Goal: Task Accomplishment & Management: Complete application form

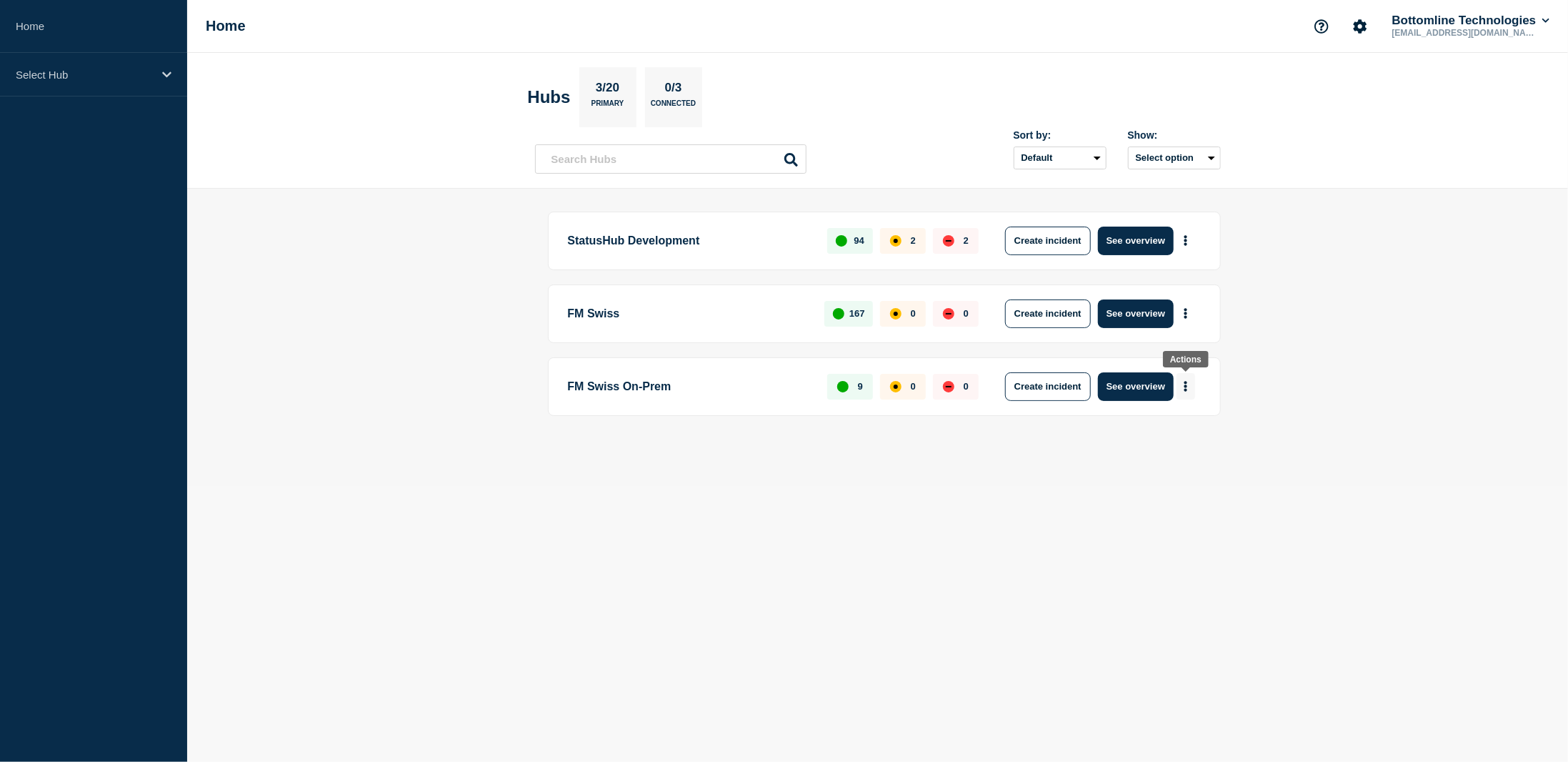
click at [1186, 384] on icon "More actions" at bounding box center [1186, 386] width 3 height 11
click at [1186, 424] on button "Create maintenance" at bounding box center [1180, 427] width 96 height 13
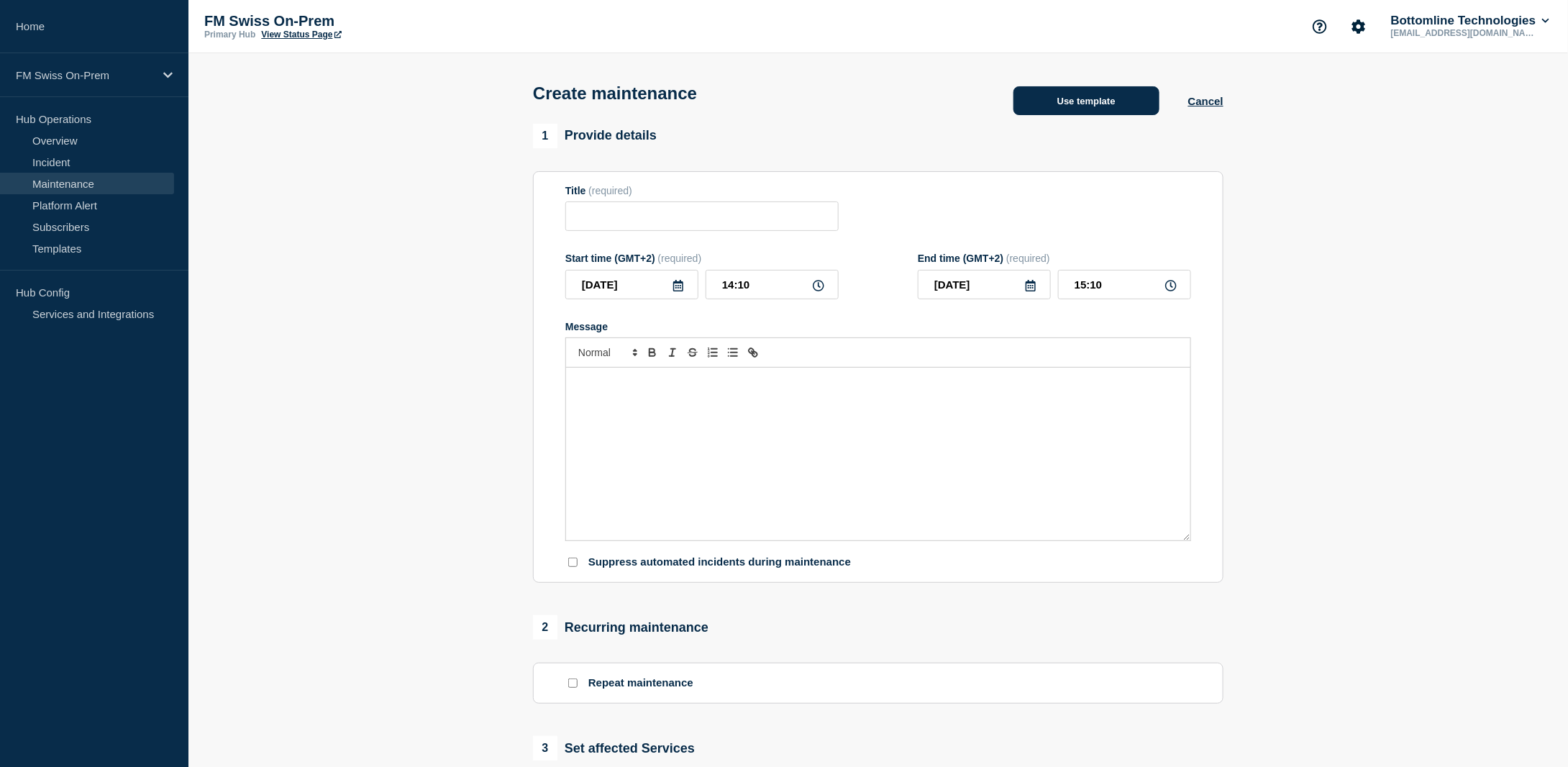
click at [1065, 115] on button "Use template" at bounding box center [1086, 101] width 146 height 29
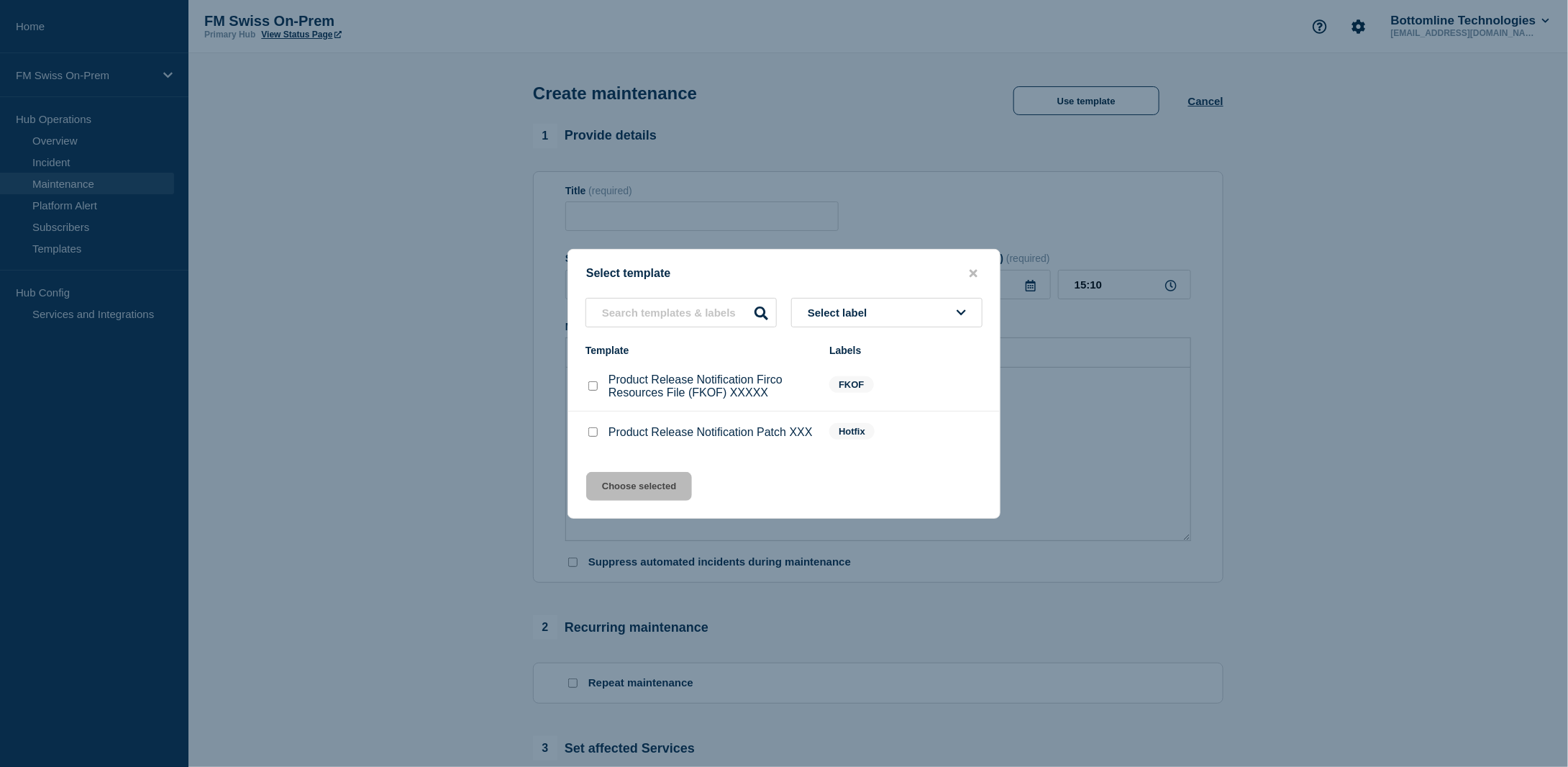
click at [592, 432] on input "Product Release Notification Patch XXX checkbox" at bounding box center [593, 432] width 10 height 10
checkbox input "true"
click at [628, 489] on button "Choose selected" at bounding box center [639, 486] width 106 height 29
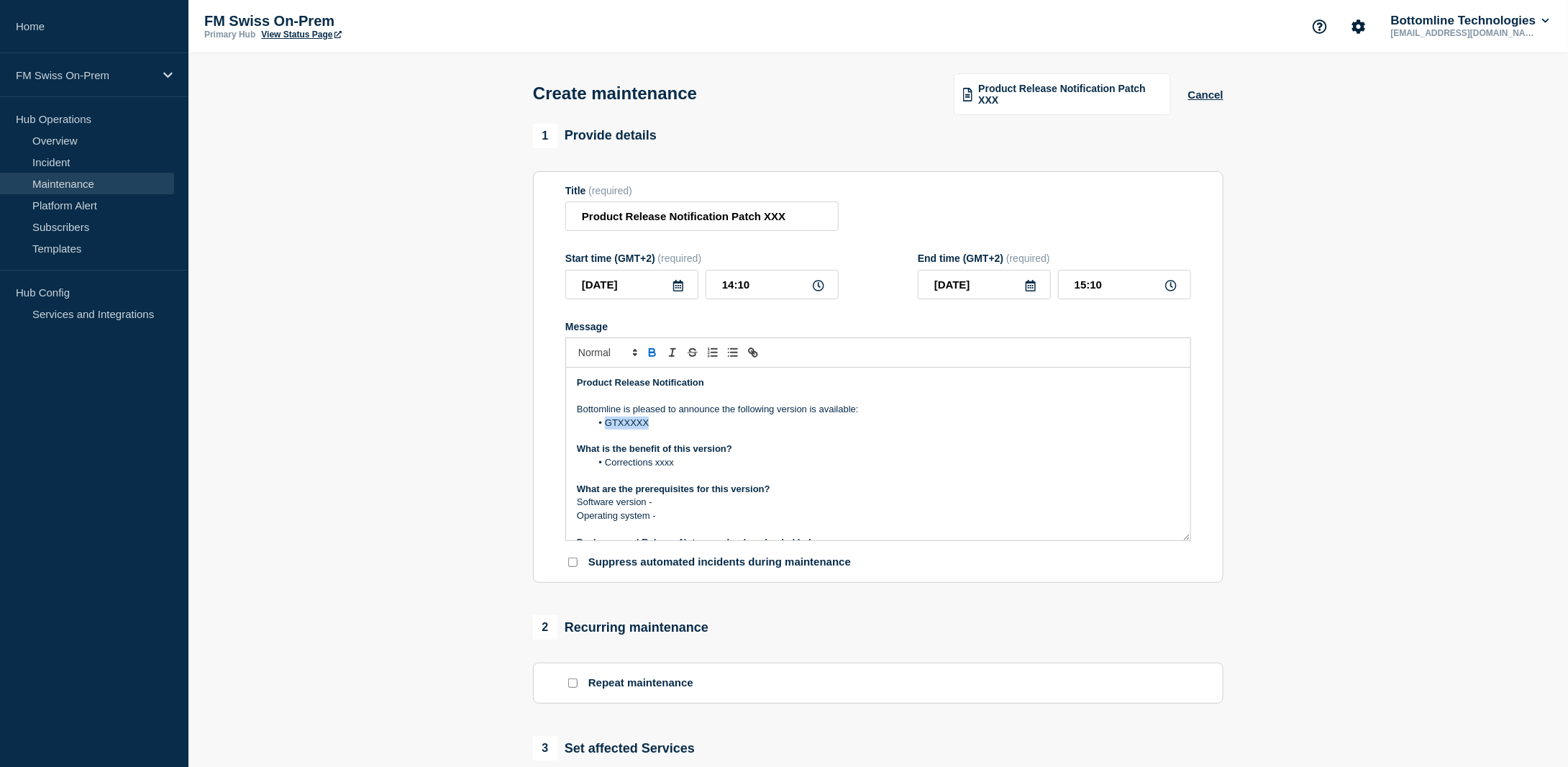
drag, startPoint x: 651, startPoint y: 421, endPoint x: 607, endPoint y: 423, distance: 44.0
click at [607, 423] on li "GTXXXXX" at bounding box center [886, 423] width 589 height 13
drag, startPoint x: 657, startPoint y: 423, endPoint x: 614, endPoint y: 423, distance: 43.0
click at [614, 423] on li "GTExchange Thin Client Hotfix [TECHNICAL_ID]" at bounding box center [886, 423] width 589 height 13
drag, startPoint x: 698, startPoint y: 425, endPoint x: 669, endPoint y: 423, distance: 29.1
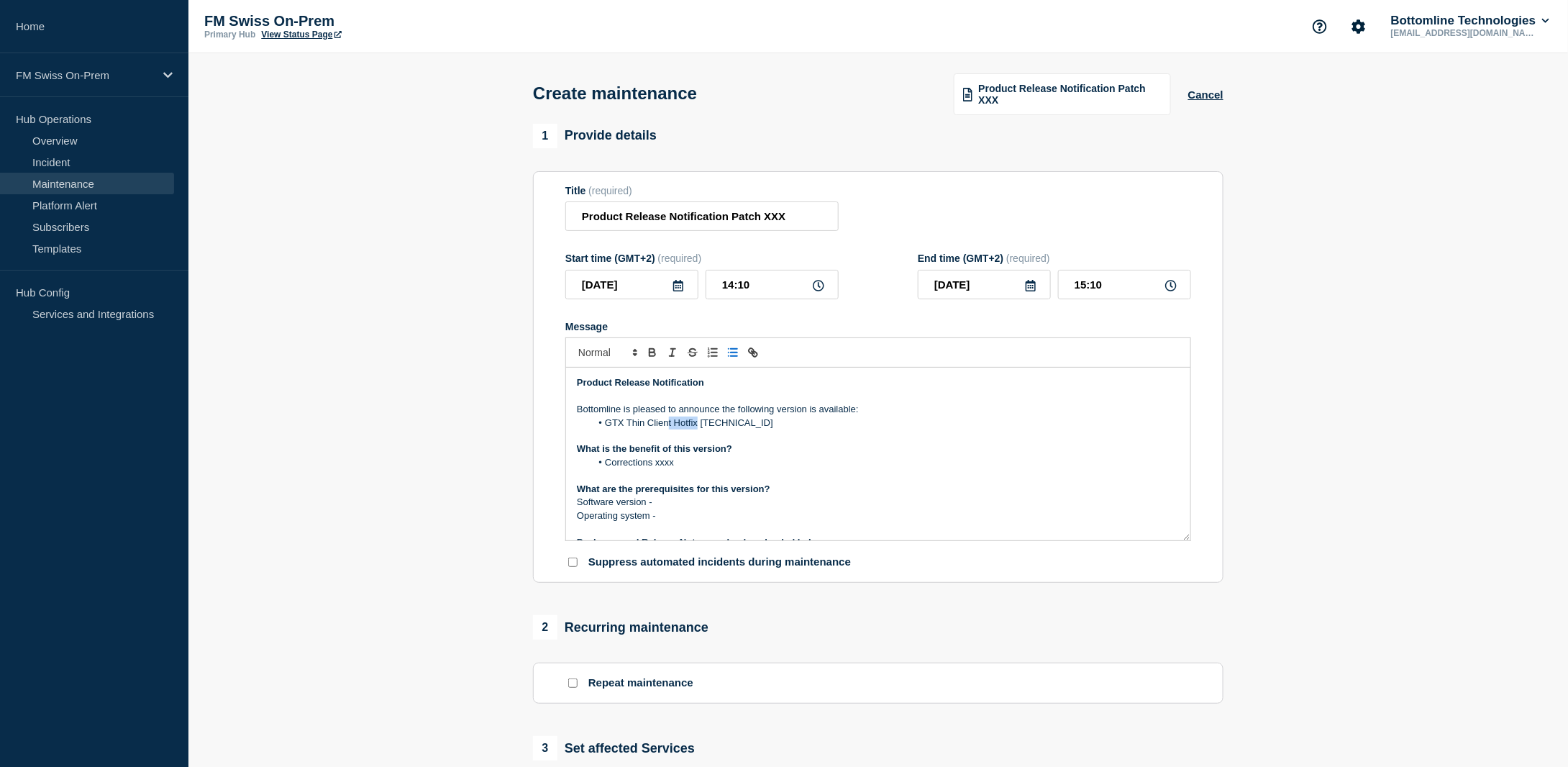
click at [669, 423] on li "GTX Thin Client Hotfix [TECHNICAL_ID]" at bounding box center [886, 423] width 589 height 13
drag, startPoint x: 717, startPoint y: 426, endPoint x: 603, endPoint y: 426, distance: 114.0
click at [603, 426] on li "GTX Thin Client [TECHNICAL_ID]" at bounding box center [886, 423] width 589 height 13
copy li "GTX Thin Client [TECHNICAL_ID]"
drag, startPoint x: 732, startPoint y: 222, endPoint x: 822, endPoint y: 227, distance: 90.1
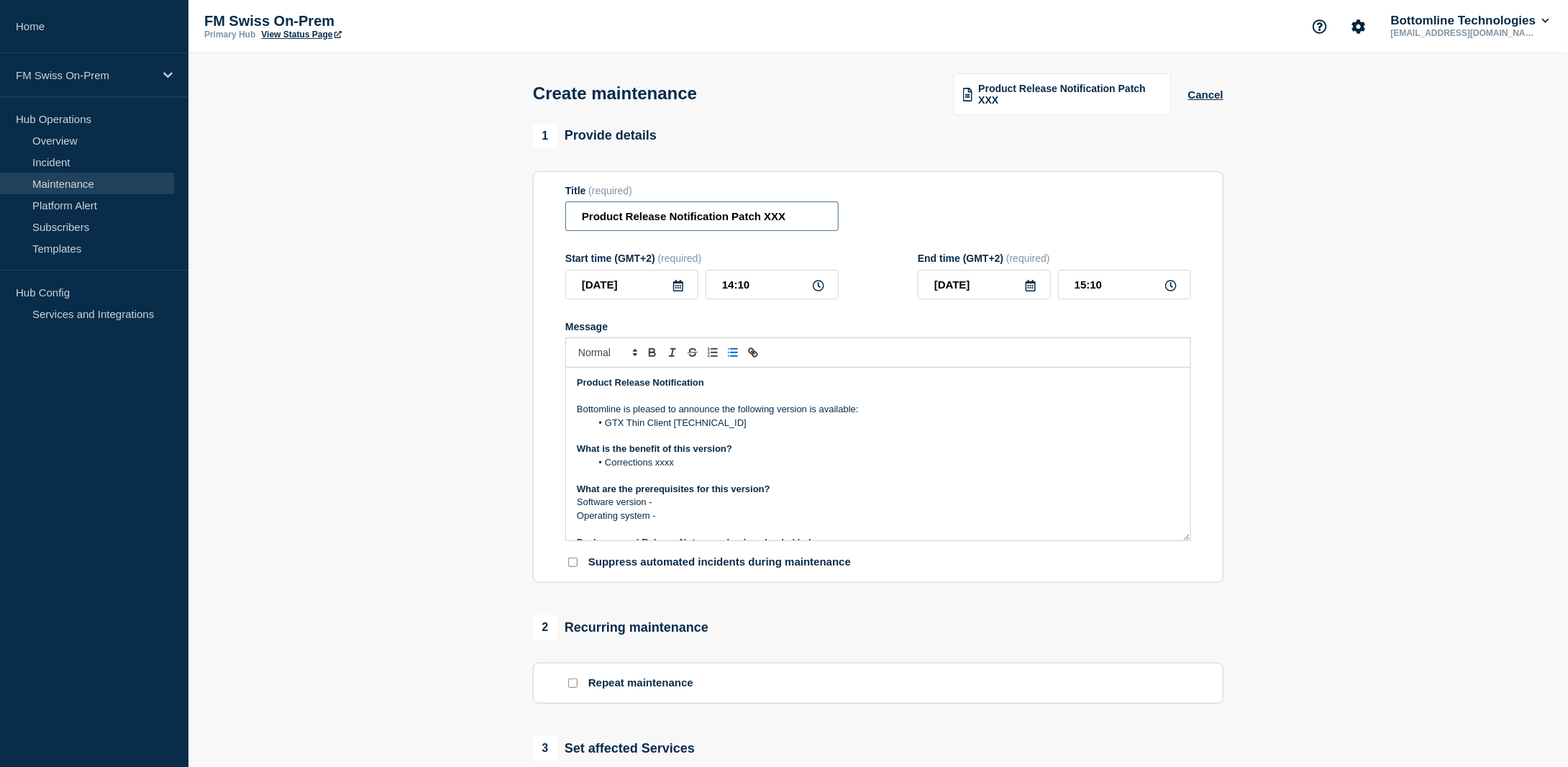
click at [822, 227] on input "Product Release Notification Patch XXX" at bounding box center [702, 216] width 273 height 30
paste input "GTX Thin Client [TECHNICAL_ID]"
type input "Product Release Notification GTX Thin Client [TECHNICAL_ID]"
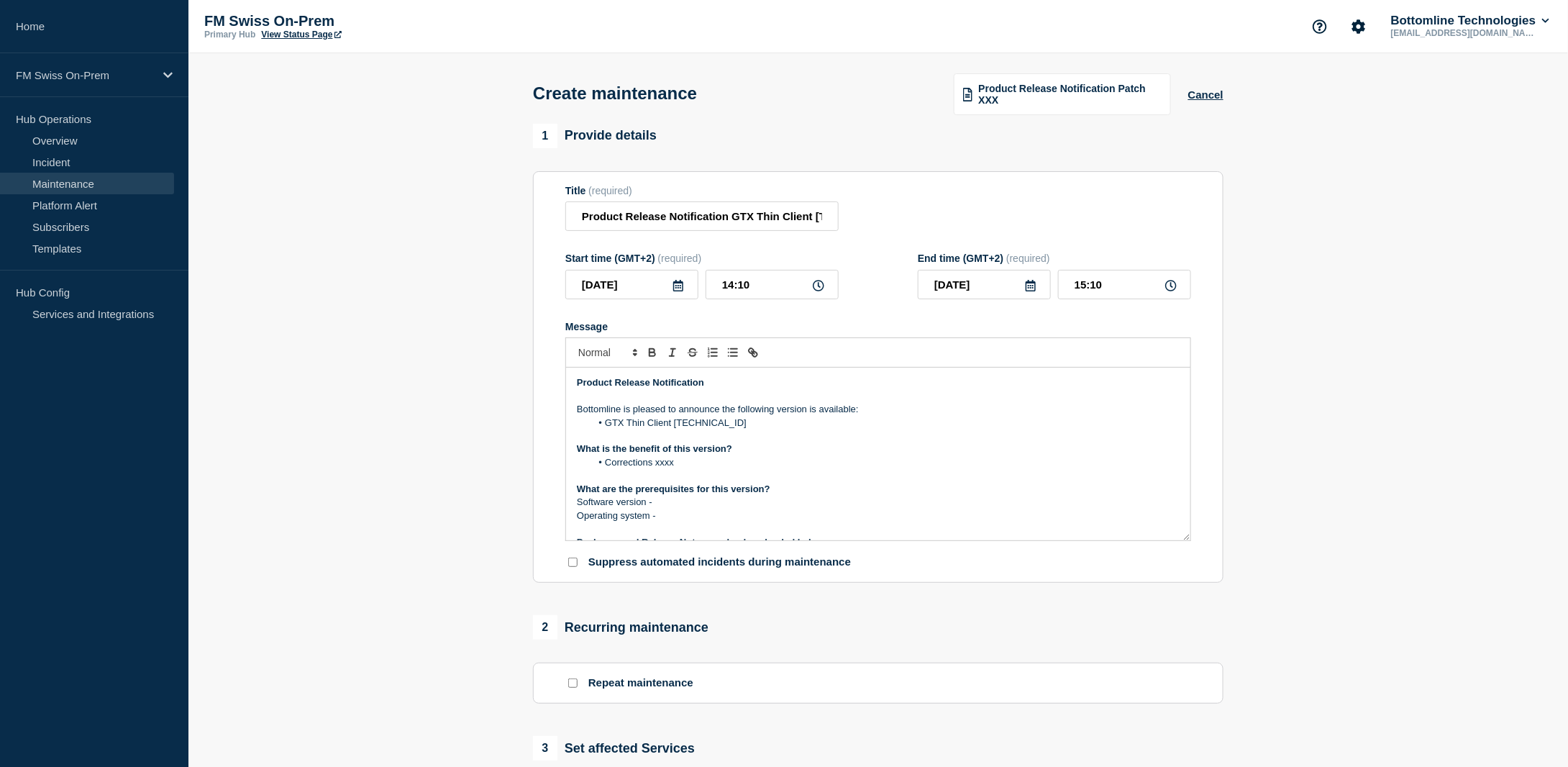
click at [758, 429] on li "GTX Thin Client [TECHNICAL_ID]" at bounding box center [886, 423] width 589 height 13
click at [674, 515] on p "Operating system -" at bounding box center [878, 515] width 603 height 13
drag, startPoint x: 674, startPoint y: 515, endPoint x: 550, endPoint y: 451, distance: 139.5
click at [550, 451] on section "Title (required) Product Release Notification GTX Thin Client [TECHNICAL_ID] St…" at bounding box center [878, 377] width 691 height 412
click at [633, 458] on span "Message" at bounding box center [633, 462] width 0 height 13
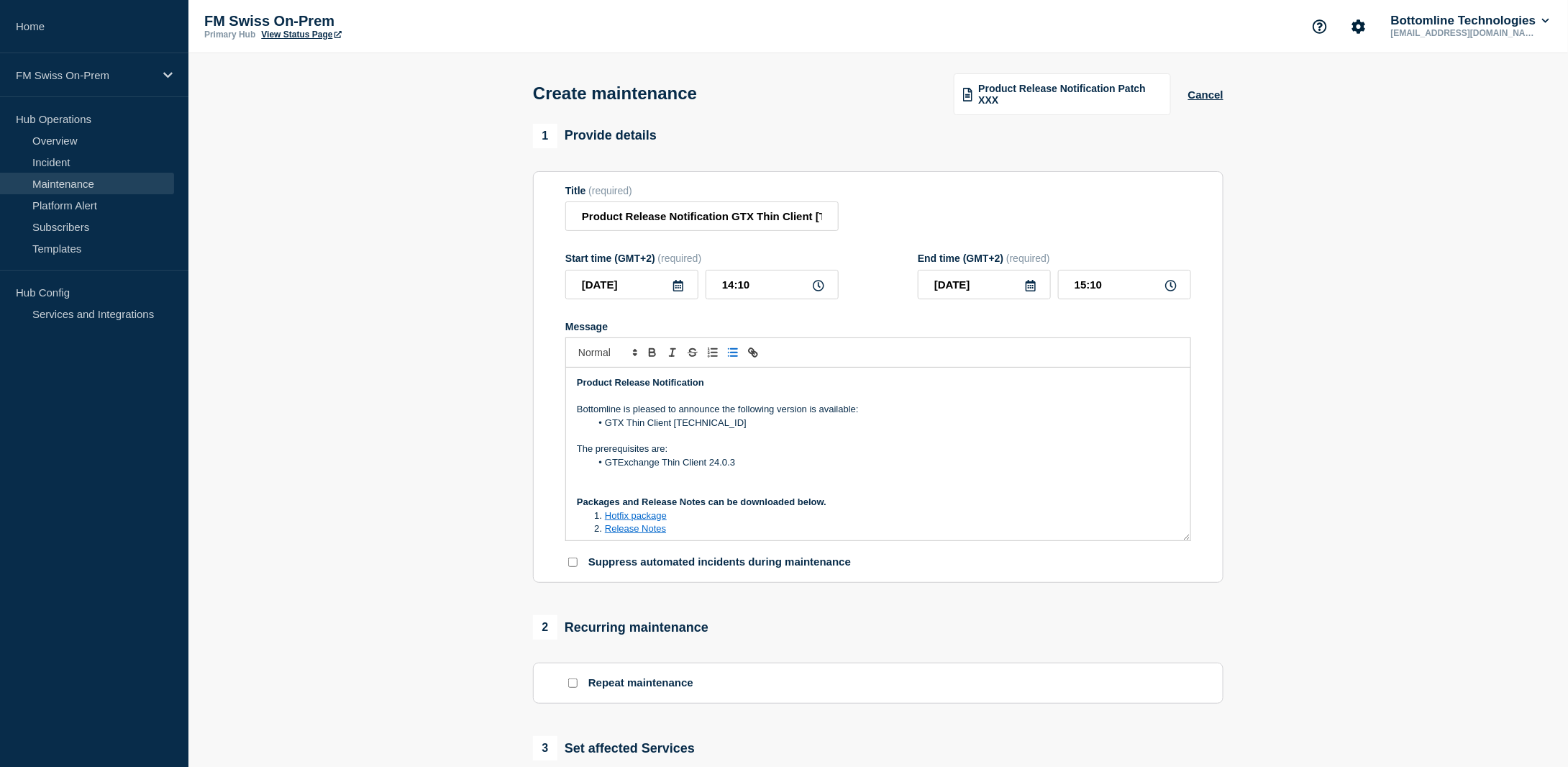
scroll to position [72, 0]
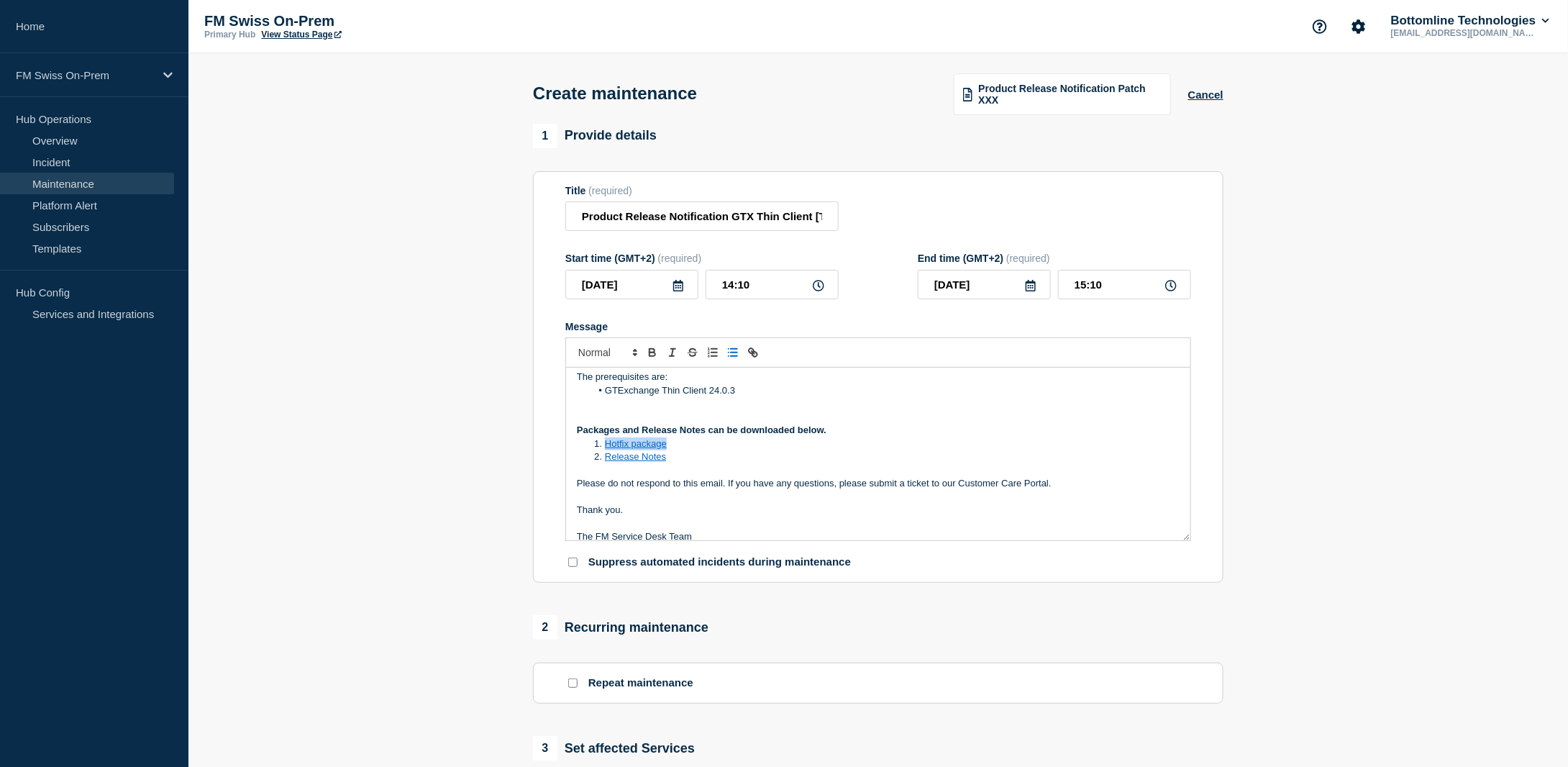
drag, startPoint x: 671, startPoint y: 446, endPoint x: 607, endPoint y: 445, distance: 64.0
click at [607, 445] on li "Hotfix package" at bounding box center [886, 443] width 589 height 13
drag, startPoint x: 743, startPoint y: 446, endPoint x: 607, endPoint y: 449, distance: 136.0
click at [607, 449] on li "UftcUpdate-GTX-[TECHNICAL_ID].tar.gz" at bounding box center [886, 443] width 589 height 13
click at [753, 355] on icon "Toggle link" at bounding box center [754, 354] width 5 height 5
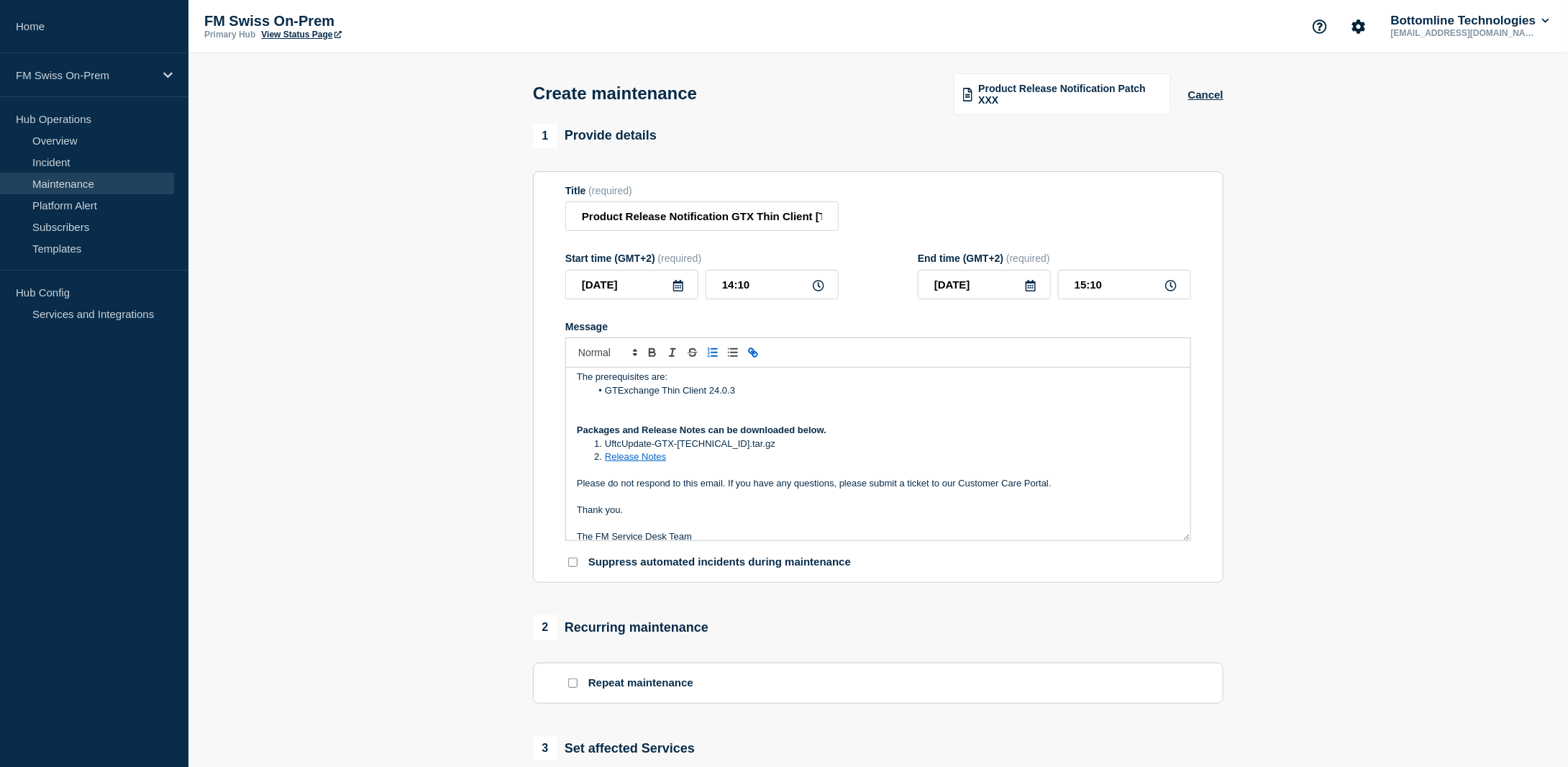
click at [754, 354] on icon "Toggle link" at bounding box center [754, 354] width 5 height 5
paste input "[URL][DOMAIN_NAME]"
click at [762, 469] on link at bounding box center [757, 470] width 33 height 11
click at [676, 458] on li "Release Notes" at bounding box center [886, 456] width 589 height 13
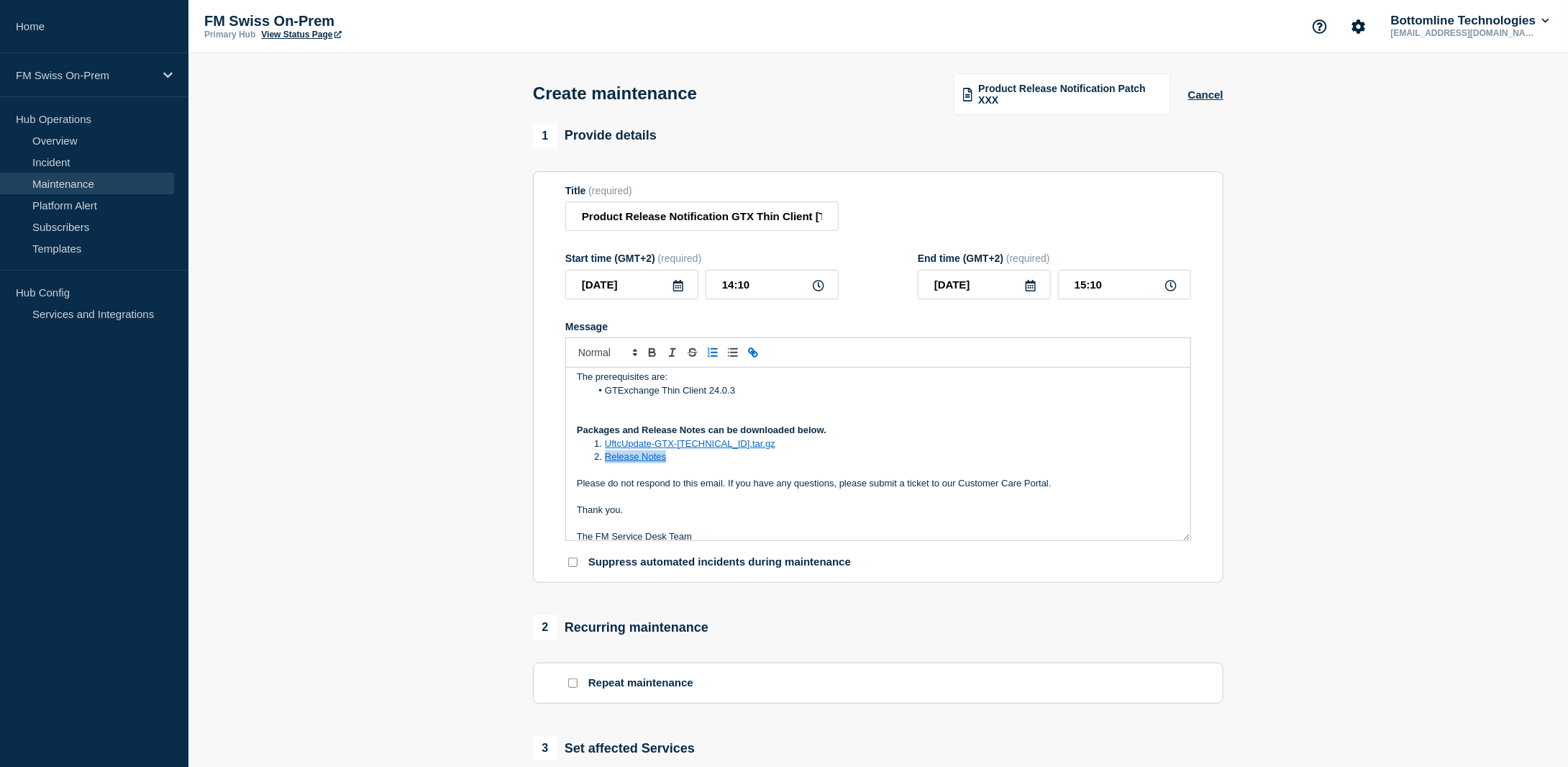
drag, startPoint x: 675, startPoint y: 460, endPoint x: 606, endPoint y: 460, distance: 69.0
click at [606, 460] on li "Release Notes" at bounding box center [886, 456] width 589 height 13
drag, startPoint x: 749, startPoint y: 460, endPoint x: 604, endPoint y: 455, distance: 145.1
click at [605, 463] on li "RLN-GTX-ThinClient-[TECHNICAL_ID].pdf" at bounding box center [886, 456] width 589 height 13
click at [752, 352] on icon "Toggle link" at bounding box center [751, 350] width 5 height 5
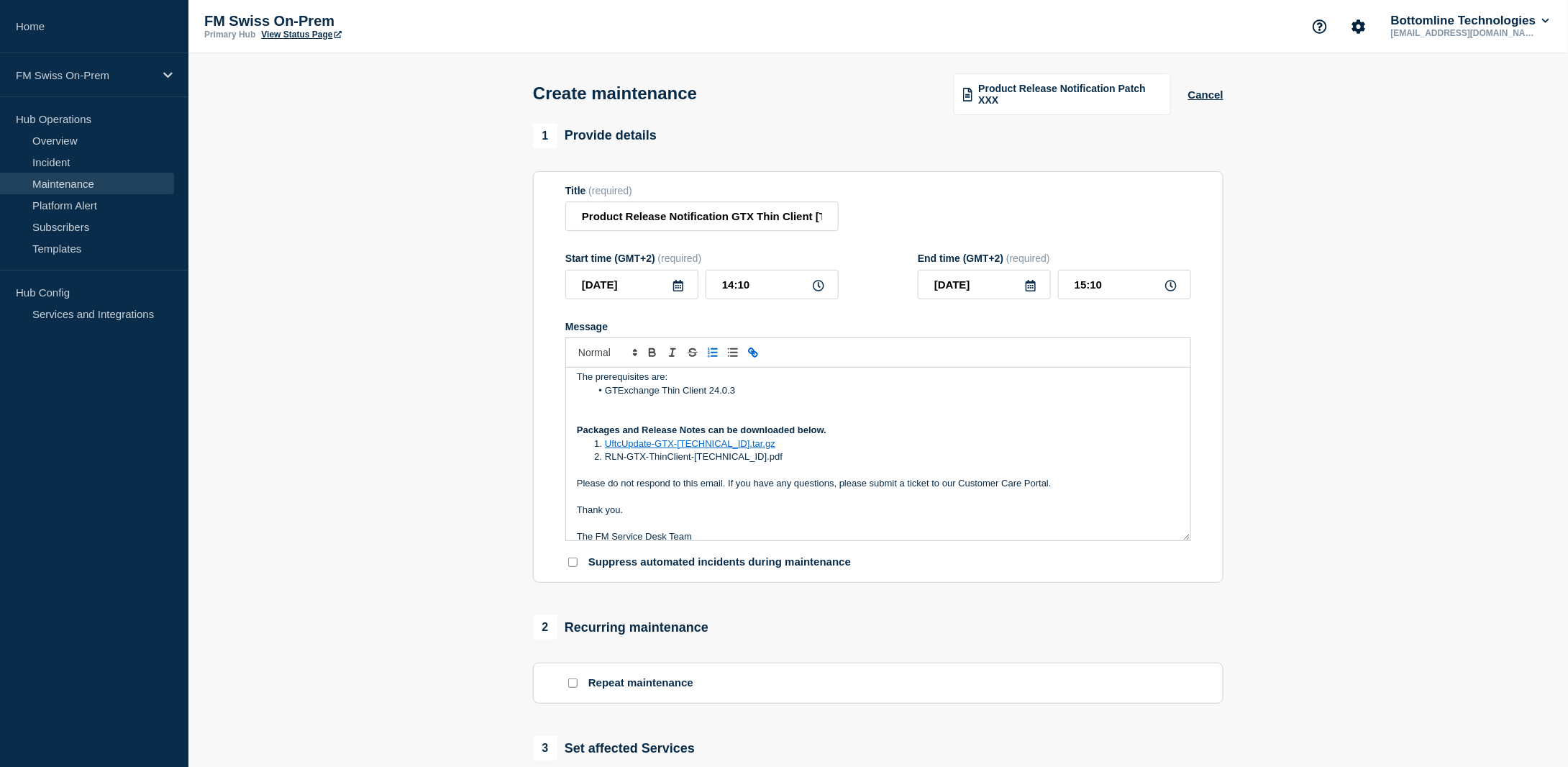
click at [754, 353] on icon "Toggle link" at bounding box center [753, 352] width 13 height 13
paste input "[URL][DOMAIN_NAME]"
type input "[URL][DOMAIN_NAME]"
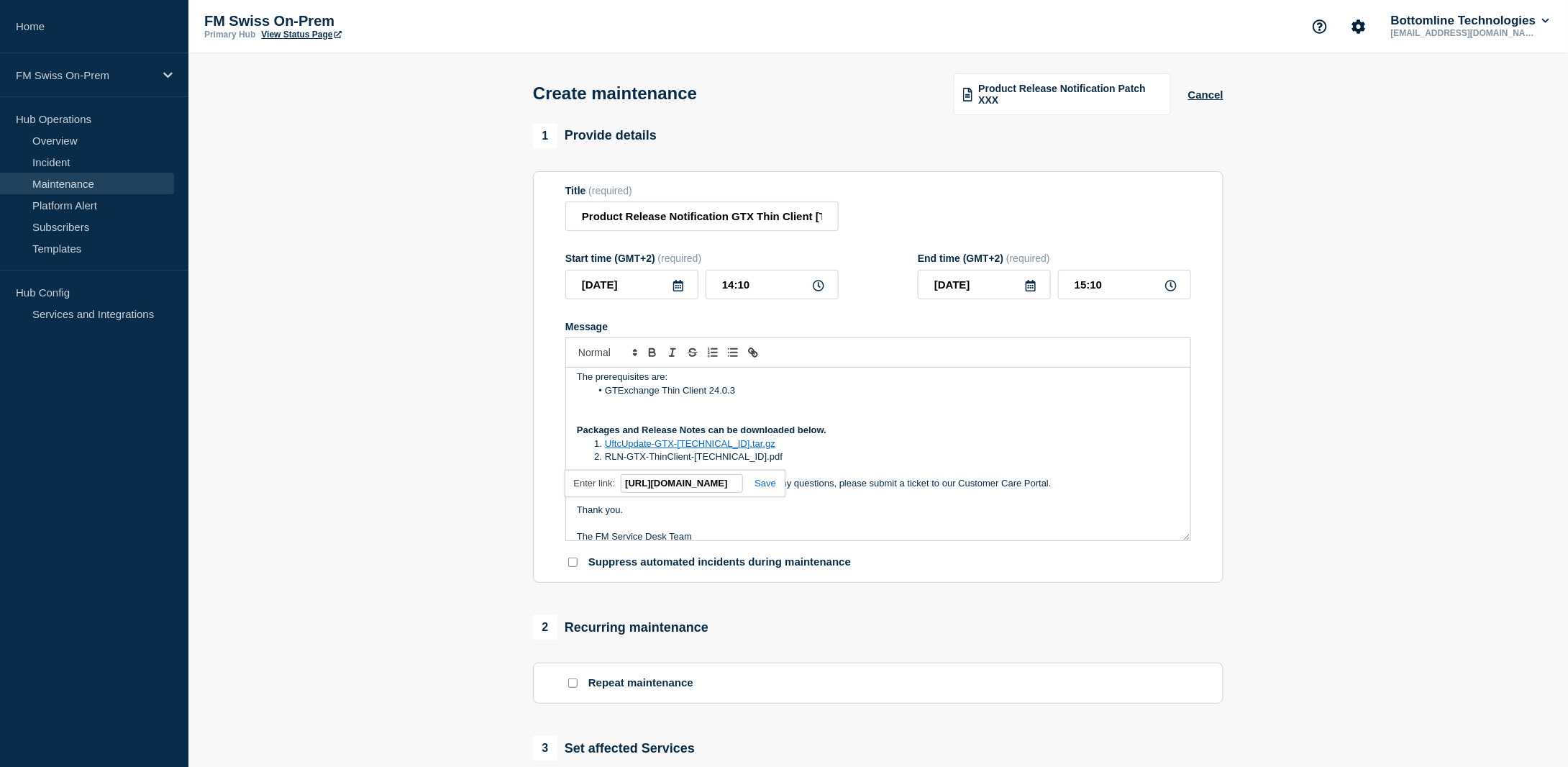
click at [764, 486] on link at bounding box center [760, 483] width 33 height 11
click at [803, 455] on li "RLN-GTX-ThinClient-[TECHNICAL_ID].pdf" at bounding box center [886, 456] width 589 height 13
click at [801, 449] on li "UftcUpdate-GTX-[TECHNICAL_ID].tar.gz" at bounding box center [886, 443] width 589 height 13
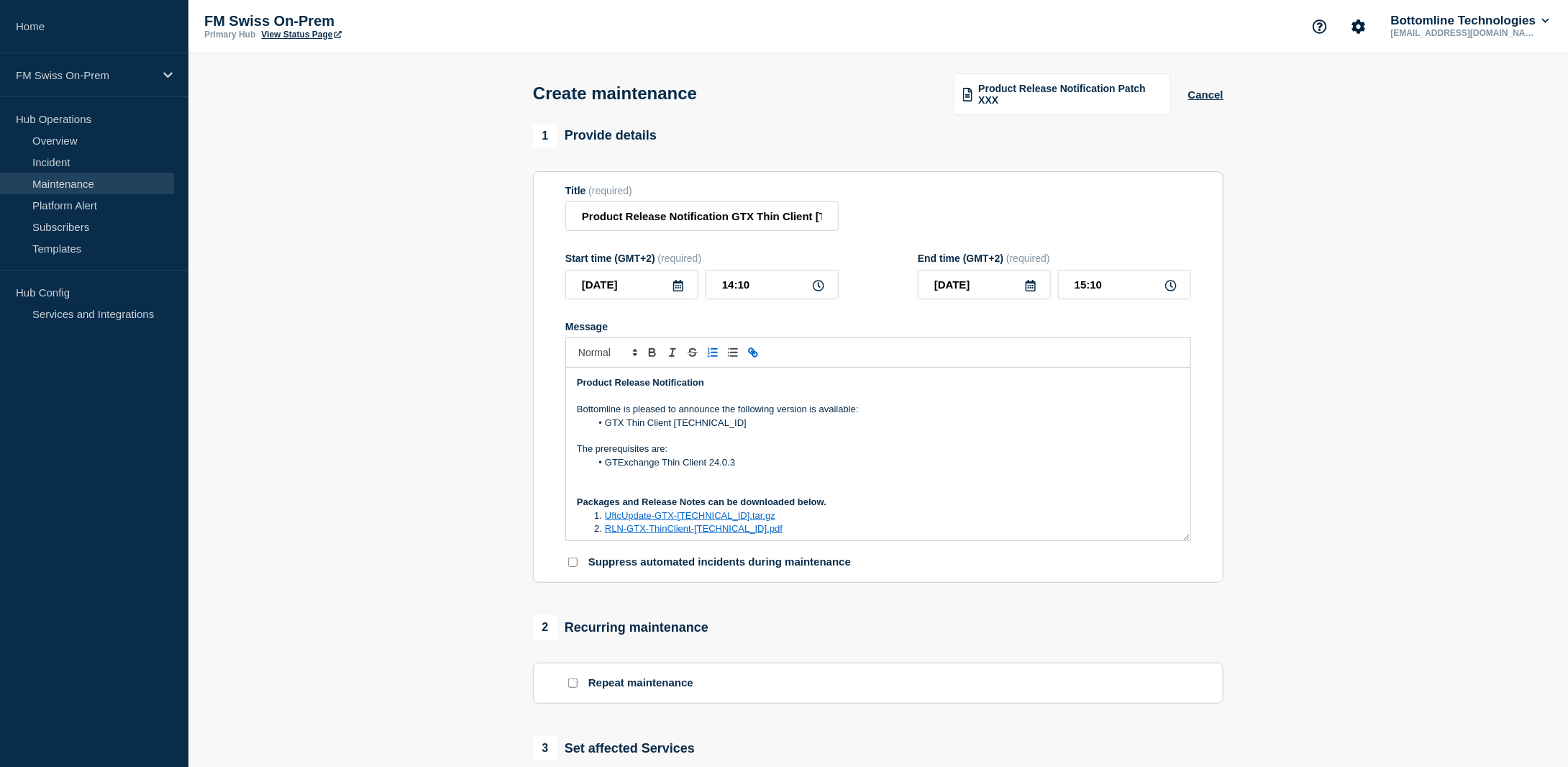
click at [814, 475] on p "Message" at bounding box center [878, 475] width 603 height 13
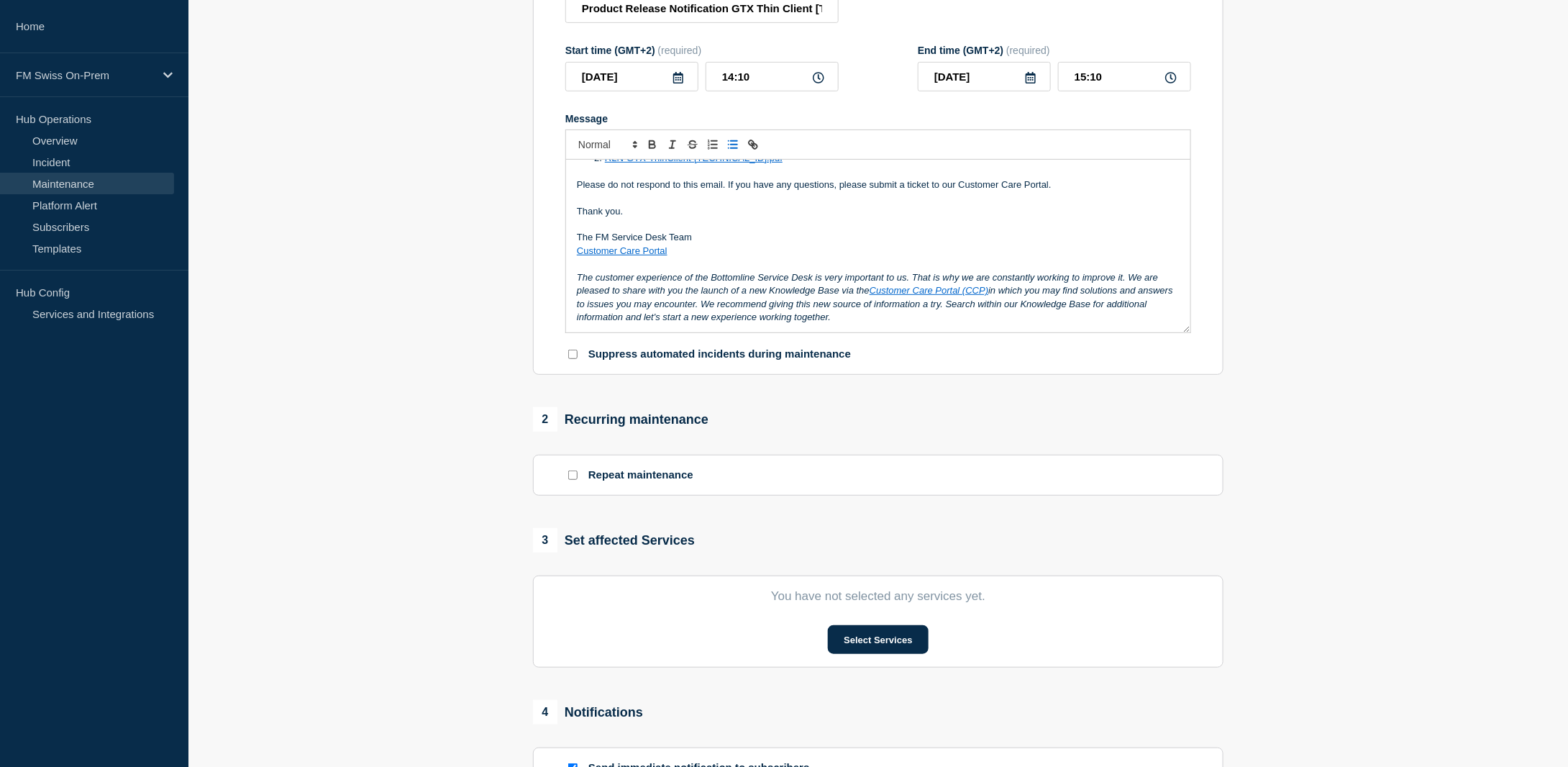
scroll to position [216, 0]
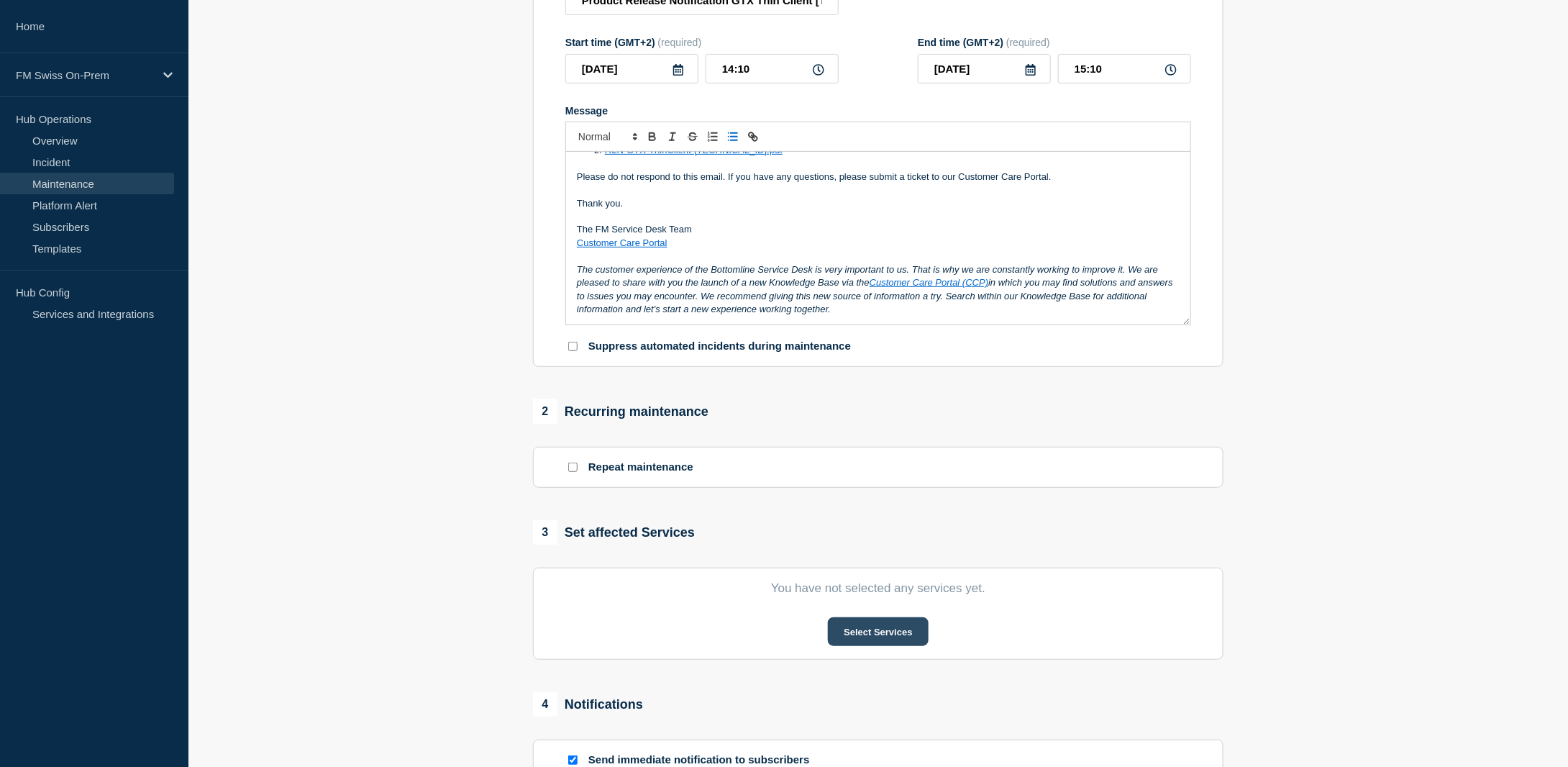
click at [901, 635] on button "Select Services" at bounding box center [877, 632] width 100 height 29
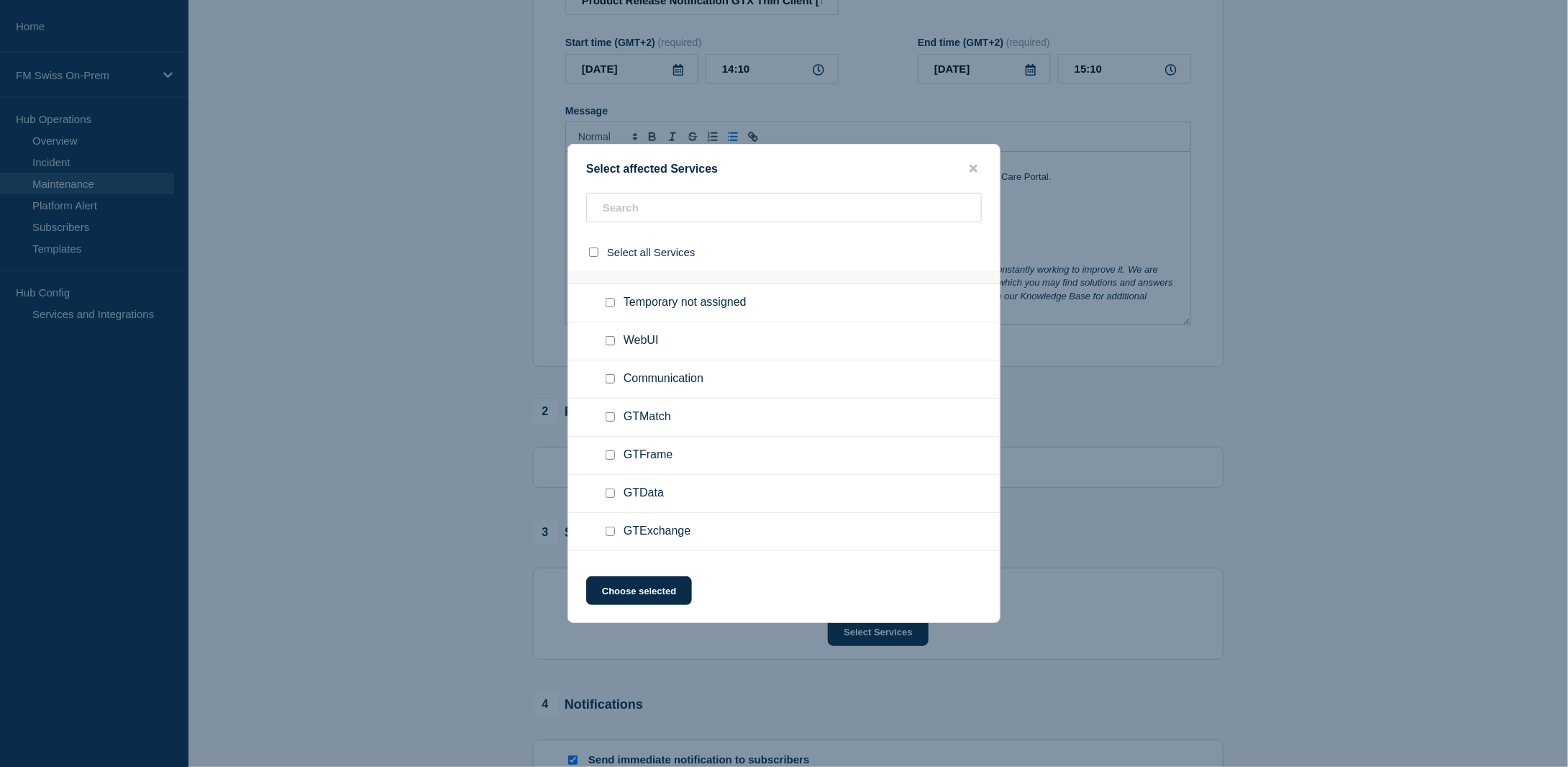
scroll to position [128, 0]
click at [612, 503] on input "GTExchange checkbox" at bounding box center [610, 504] width 10 height 10
checkbox input "true"
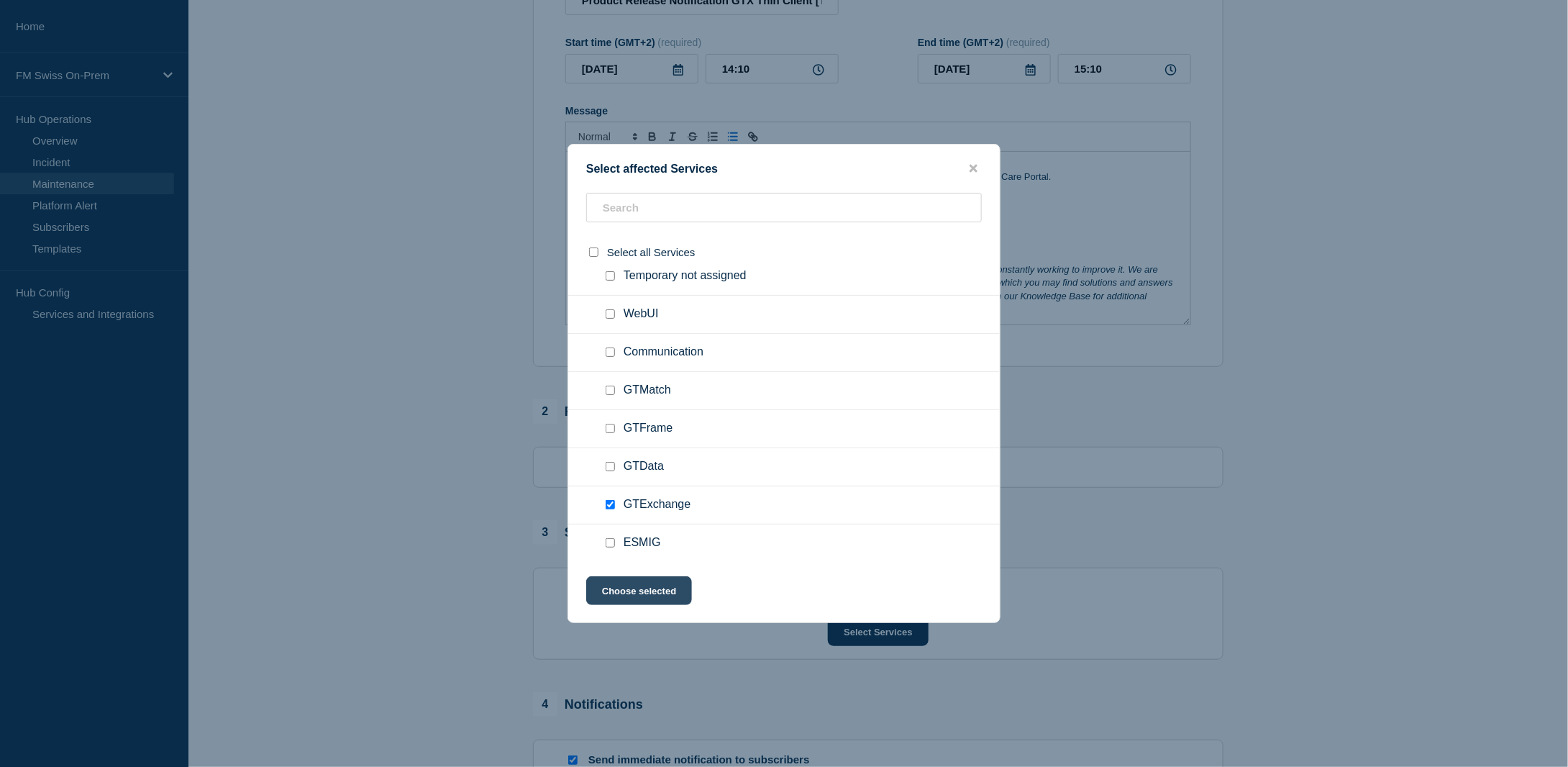
click at [633, 591] on button "Choose selected" at bounding box center [639, 590] width 106 height 29
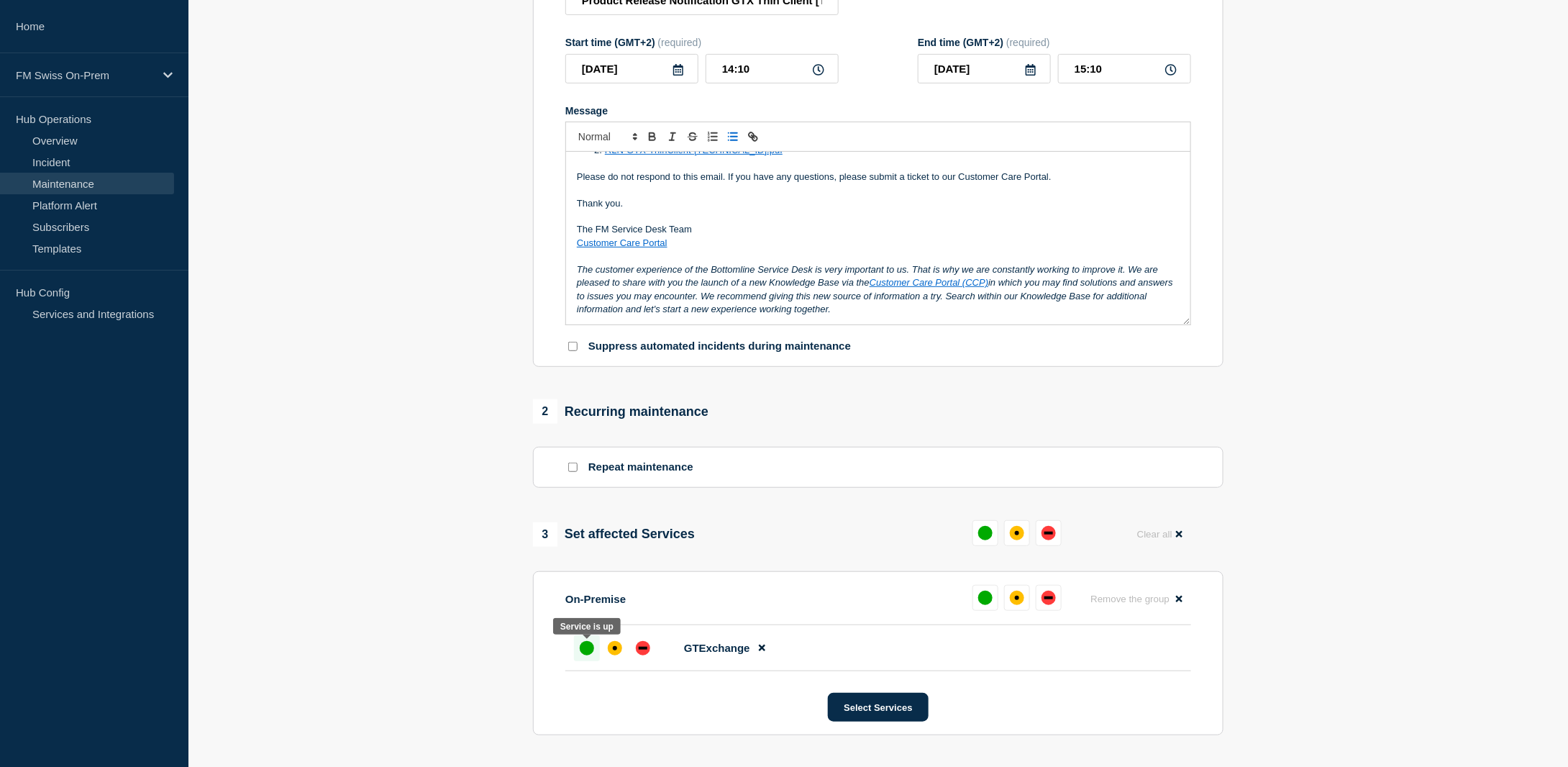
click at [586, 649] on div "up" at bounding box center [586, 648] width 14 height 14
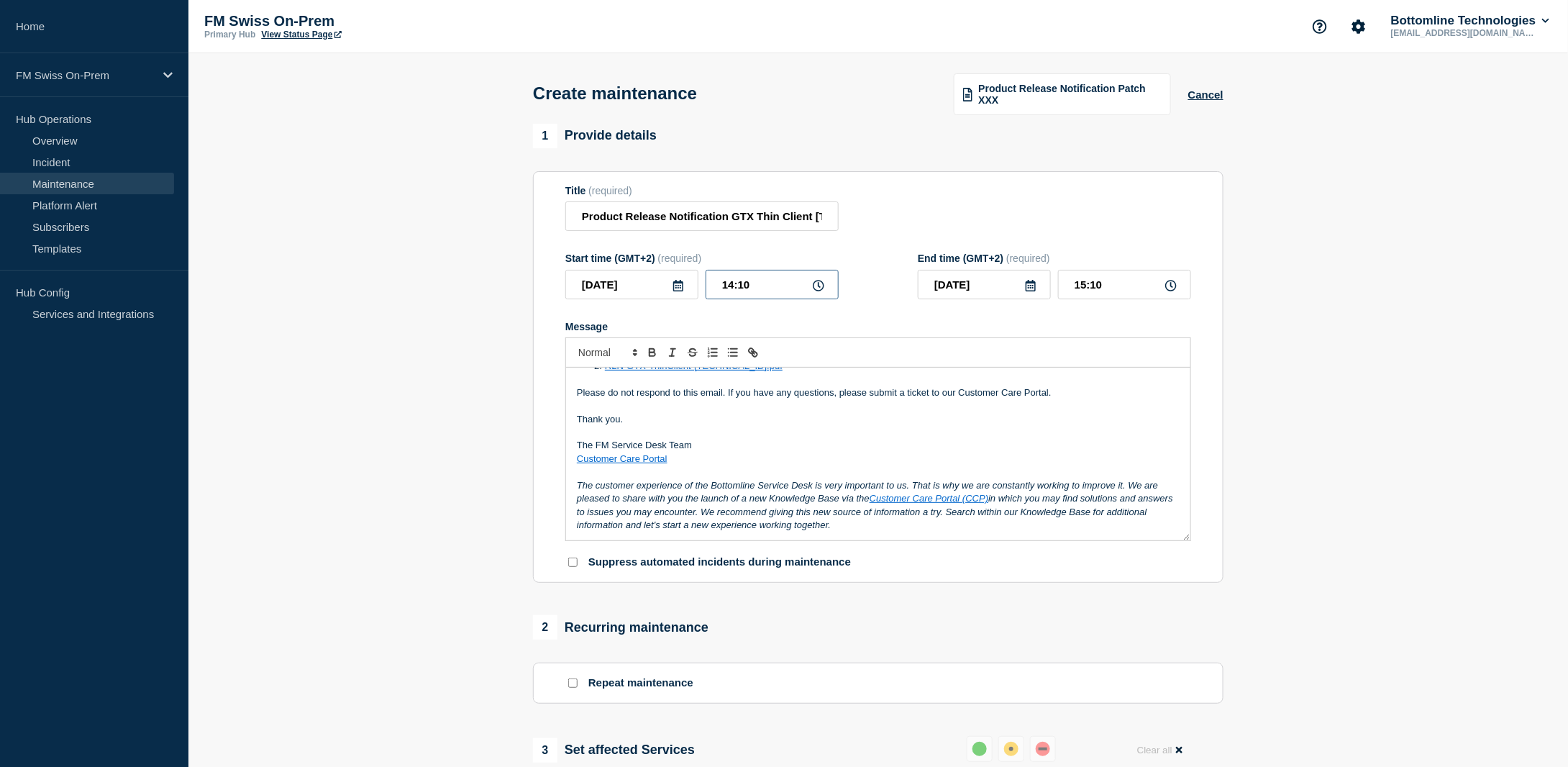
click at [767, 289] on input "14:10" at bounding box center [772, 284] width 133 height 30
type input "14:13"
click at [1124, 287] on input "15:13" at bounding box center [1125, 284] width 133 height 30
click at [1085, 286] on input "15:15" at bounding box center [1125, 284] width 133 height 30
type input "14:15"
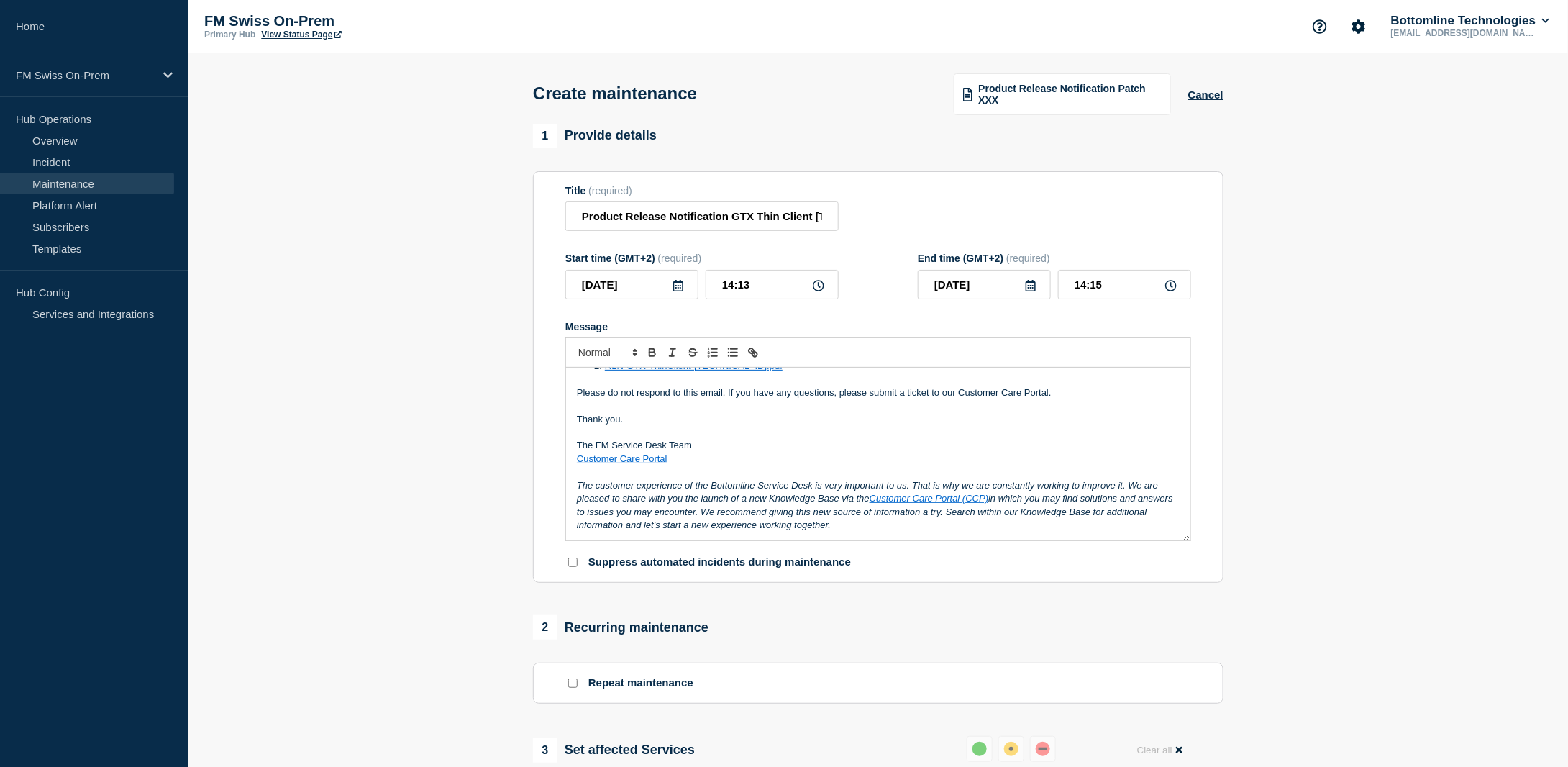
click at [1336, 328] on section "1 Provide details Title (required) Product Release Notification GTX Thin Client…" at bounding box center [879, 660] width 1380 height 1074
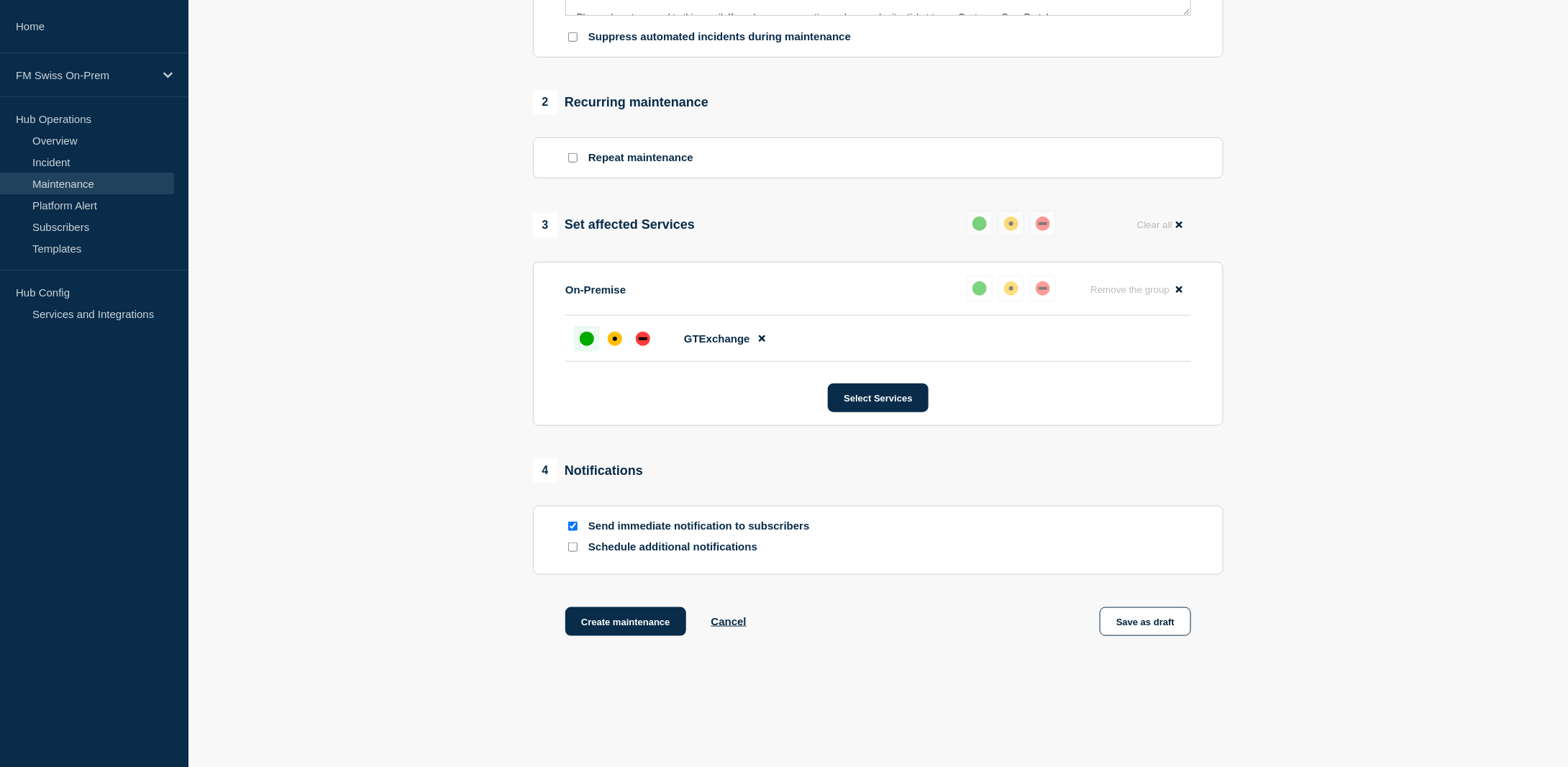
scroll to position [561, 0]
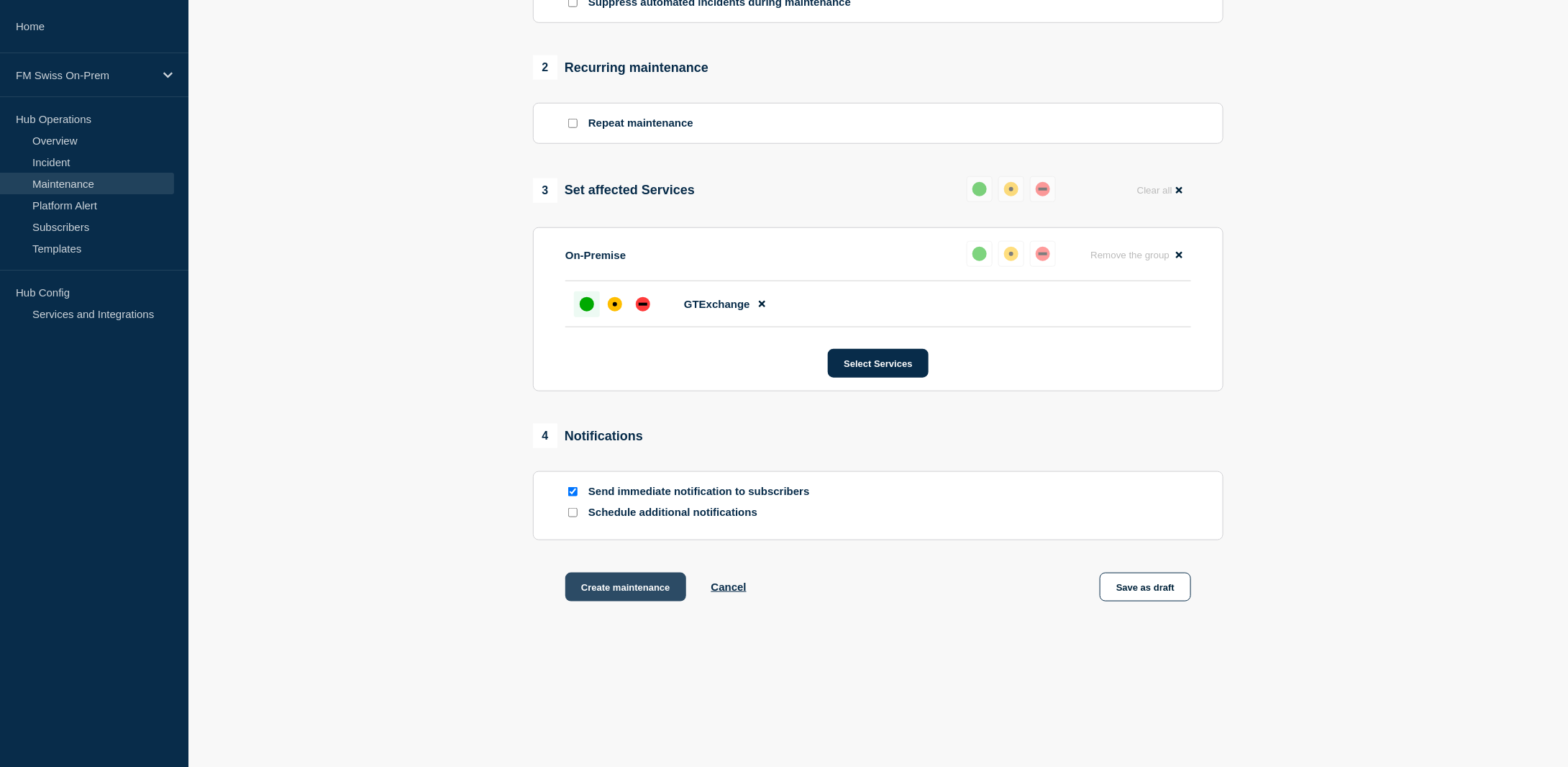
click at [618, 591] on button "Create maintenance" at bounding box center [626, 586] width 121 height 29
